Goal: Navigation & Orientation: Find specific page/section

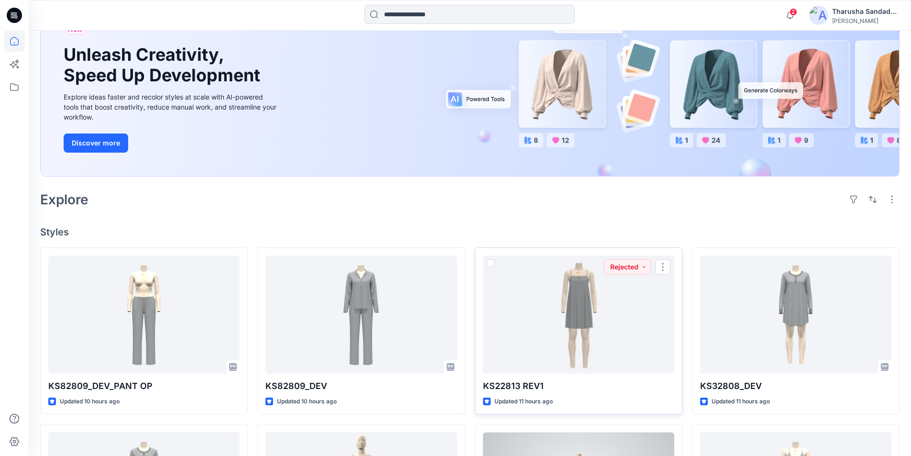
scroll to position [143, 0]
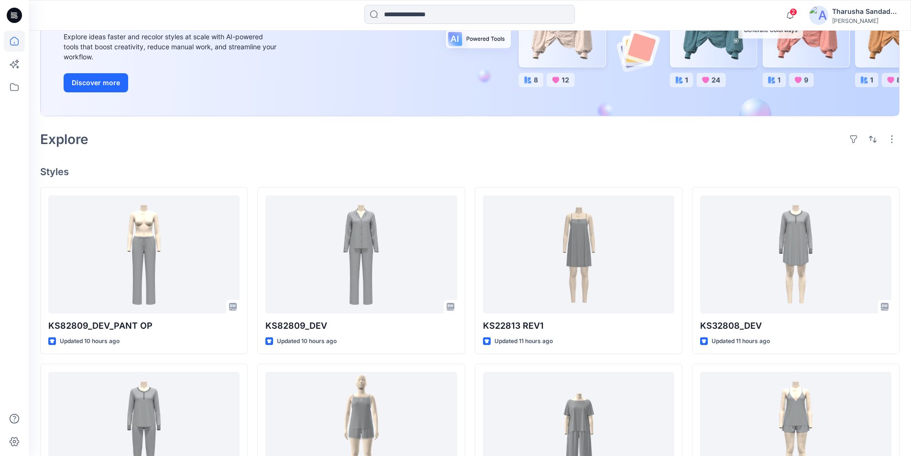
click at [468, 147] on div "Explore" at bounding box center [469, 139] width 859 height 23
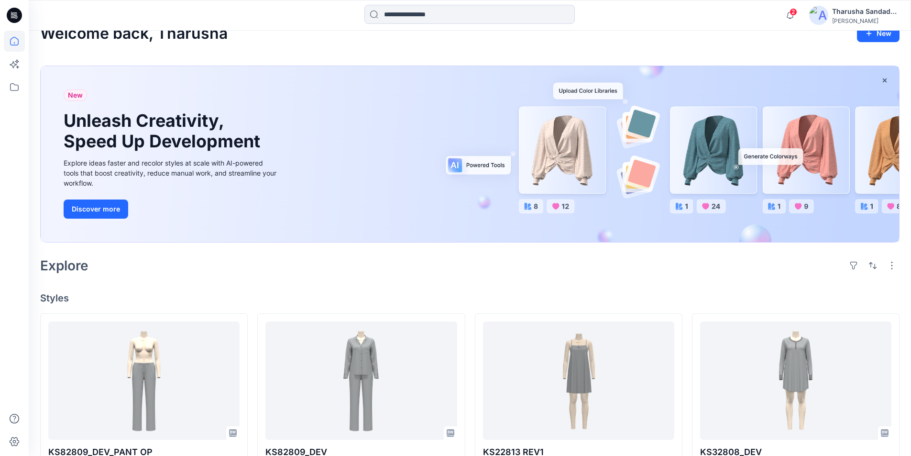
scroll to position [0, 0]
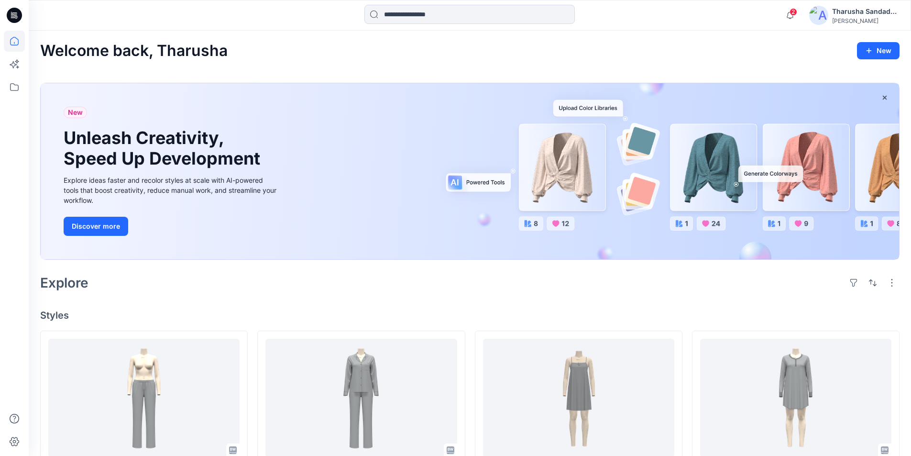
drag, startPoint x: 707, startPoint y: 30, endPoint x: 823, endPoint y: 11, distance: 117.4
click at [709, 30] on div "2 Notifications [PERSON_NAME] shared 01618-LACE TANK SET V1_DEV_REV1 in GRP 016…" at bounding box center [470, 15] width 882 height 31
click at [793, 14] on span "2" at bounding box center [794, 12] width 8 height 8
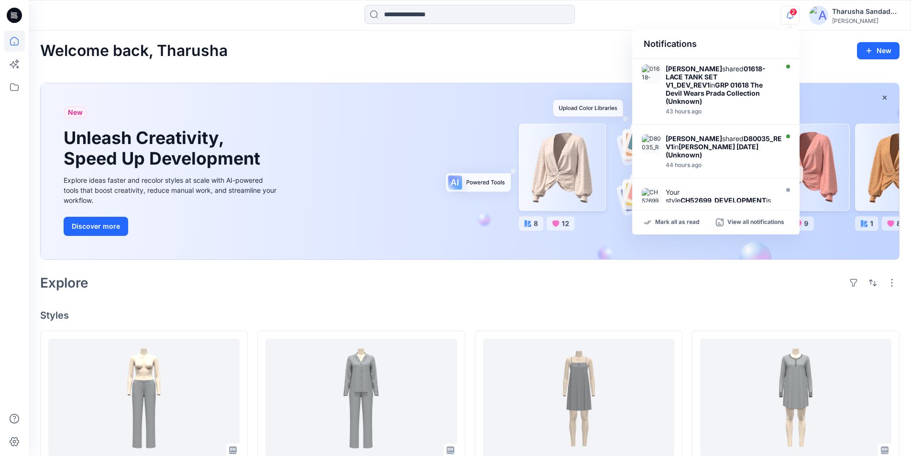
drag, startPoint x: 664, startPoint y: 221, endPoint x: 560, endPoint y: 151, distance: 125.2
click at [664, 221] on p "Mark all as read" at bounding box center [677, 222] width 44 height 9
drag, startPoint x: 530, startPoint y: 65, endPoint x: 510, endPoint y: 63, distance: 20.6
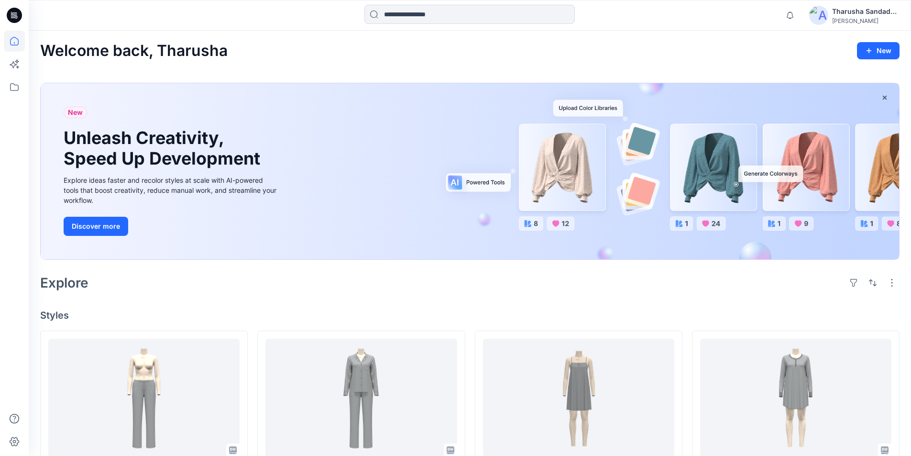
click at [15, 17] on icon at bounding box center [15, 17] width 3 height 0
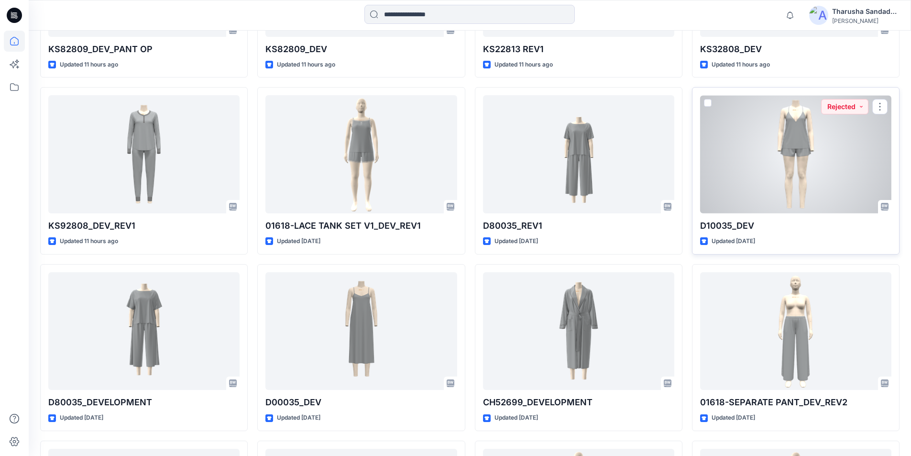
scroll to position [430, 0]
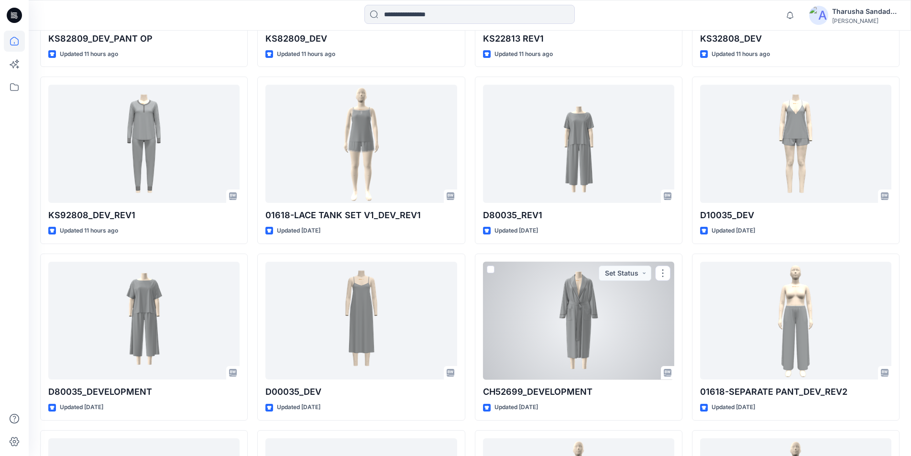
click at [574, 348] on div at bounding box center [578, 321] width 191 height 118
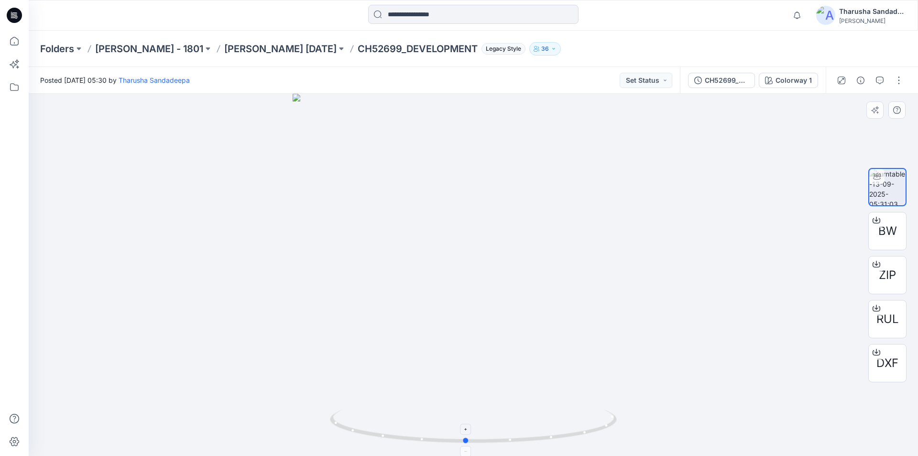
drag, startPoint x: 587, startPoint y: 425, endPoint x: 579, endPoint y: 420, distance: 9.0
click at [579, 420] on icon at bounding box center [474, 427] width 289 height 36
click at [12, 10] on icon at bounding box center [14, 15] width 15 height 15
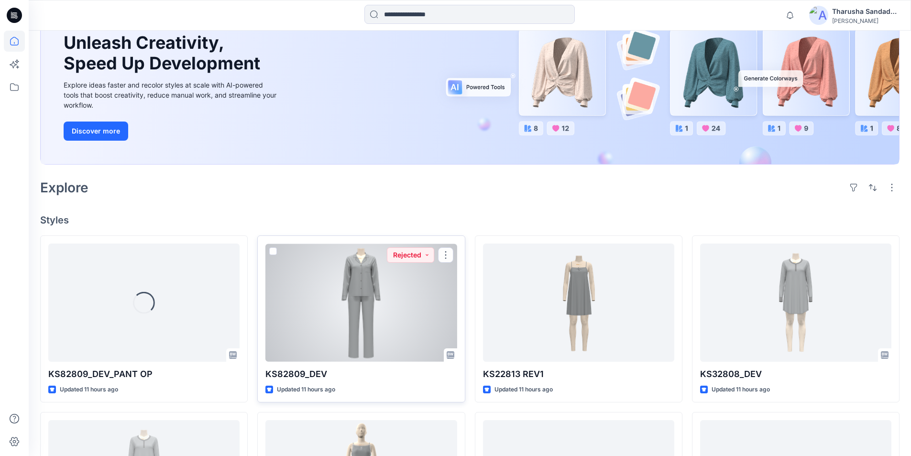
scroll to position [96, 0]
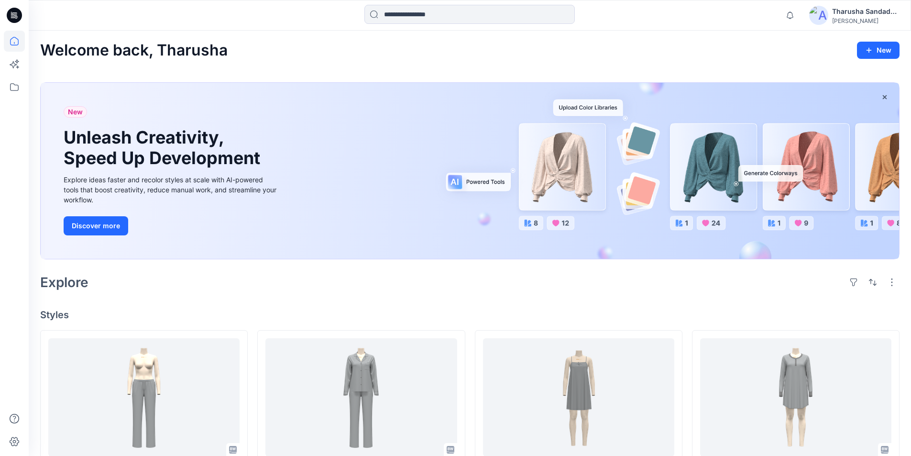
scroll to position [0, 0]
click at [723, 30] on div "Notifications [PERSON_NAME] shared 01618-LACE TANK SET V1_DEV_REV1 in GRP 01618…" at bounding box center [470, 15] width 882 height 31
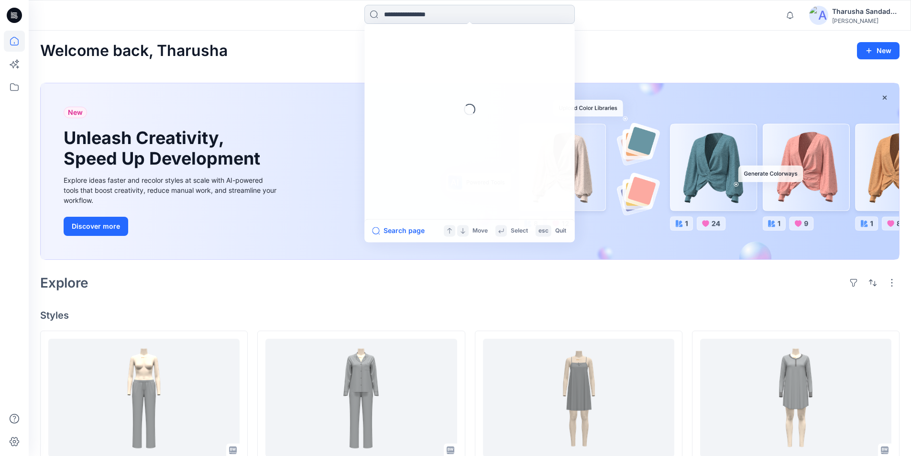
click at [463, 24] on div "Loading... Search page Move Select esc Quit" at bounding box center [469, 15] width 210 height 21
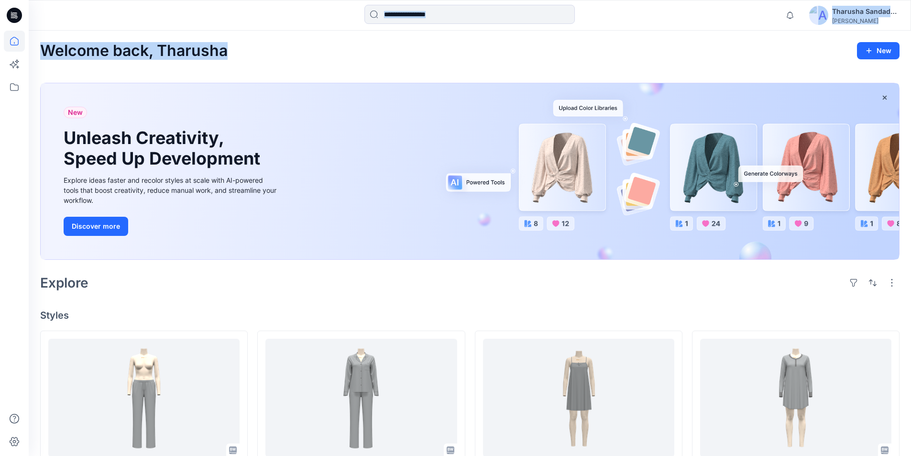
click at [315, 53] on div "Welcome back, Tharusha New" at bounding box center [469, 51] width 859 height 18
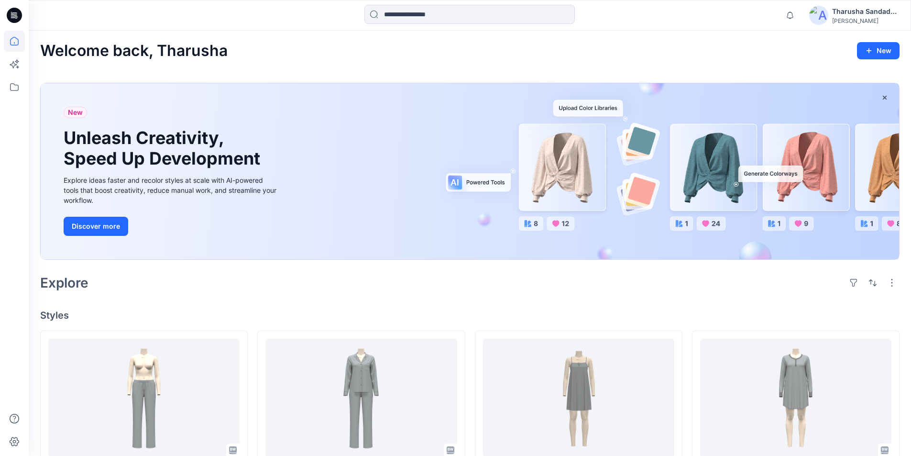
click at [311, 312] on h4 "Styles" at bounding box center [469, 314] width 859 height 11
click at [369, 289] on div "Explore" at bounding box center [469, 282] width 859 height 23
click at [449, 291] on div "Explore" at bounding box center [469, 282] width 859 height 23
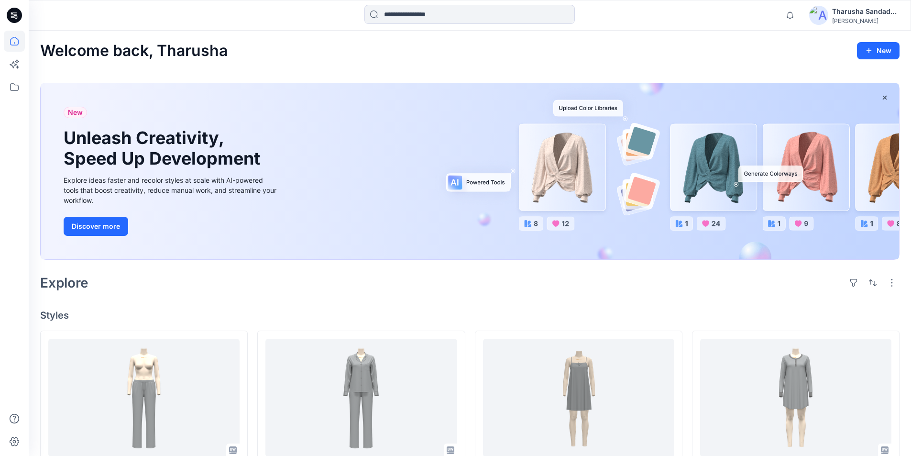
drag, startPoint x: 475, startPoint y: 58, endPoint x: 867, endPoint y: 85, distance: 393.1
click at [475, 58] on div "Welcome back, Tharusha New" at bounding box center [469, 51] width 859 height 18
click at [128, 310] on h4 "Styles" at bounding box center [469, 314] width 859 height 11
click at [143, 20] on div at bounding box center [139, 15] width 220 height 21
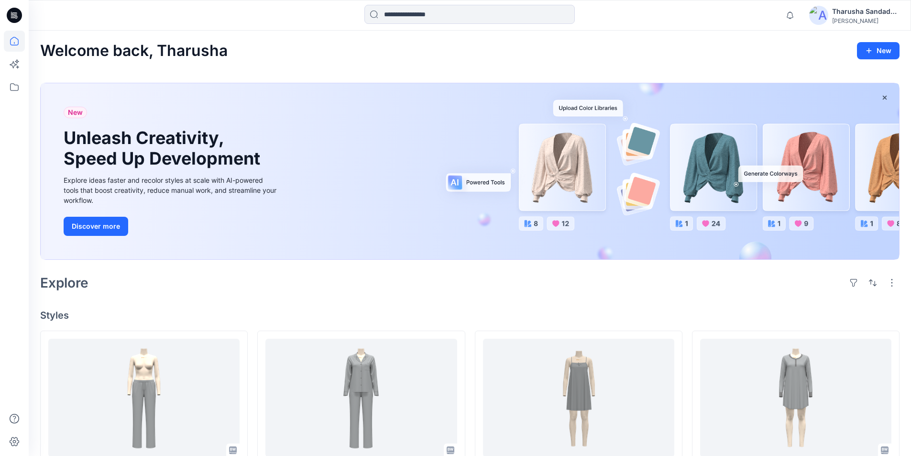
click at [457, 318] on h4 "Styles" at bounding box center [469, 314] width 859 height 11
